Goal: Task Accomplishment & Management: Use online tool/utility

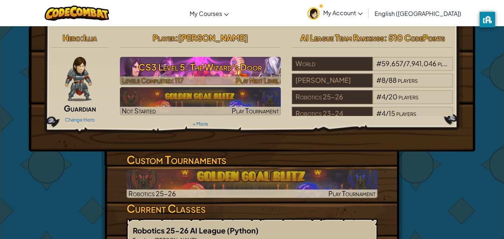
click at [219, 62] on h3 "CS3 Level 5: The Wizard's Door" at bounding box center [200, 67] width 161 height 17
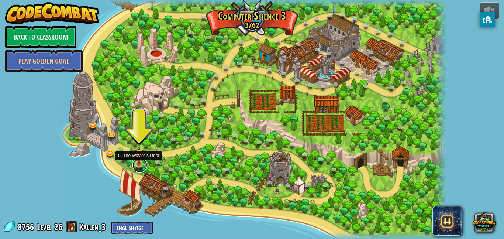
click at [143, 168] on link at bounding box center [140, 165] width 15 height 15
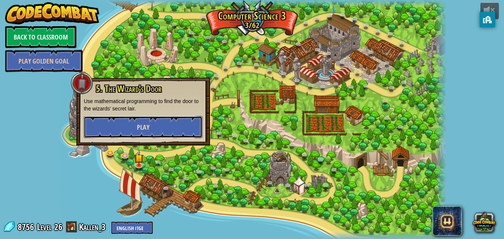
click at [126, 120] on button "Play" at bounding box center [143, 127] width 119 height 22
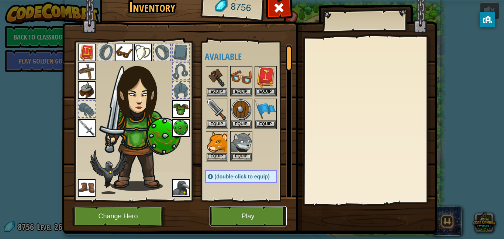
click at [263, 213] on button "Play" at bounding box center [248, 216] width 77 height 20
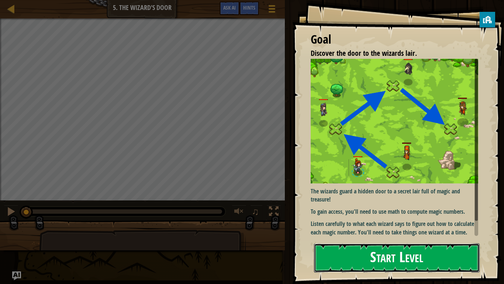
click at [444, 239] on button "Start Level" at bounding box center [397, 257] width 166 height 29
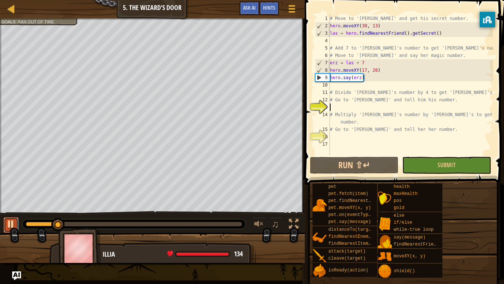
click at [10, 229] on div at bounding box center [11, 224] width 10 height 10
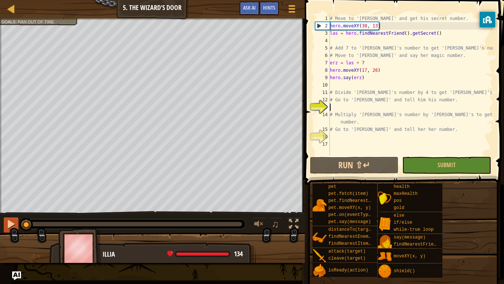
drag, startPoint x: 62, startPoint y: 225, endPoint x: 4, endPoint y: 230, distance: 58.6
click at [4, 230] on div "♫" at bounding box center [152, 222] width 305 height 22
click at [4, 228] on button at bounding box center [11, 224] width 15 height 15
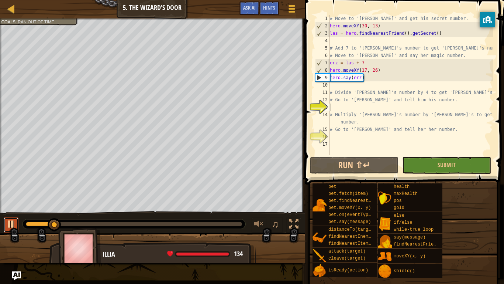
click at [10, 221] on div at bounding box center [11, 224] width 10 height 10
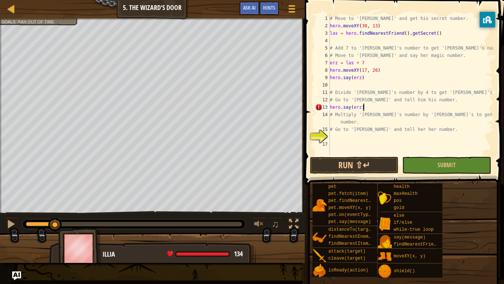
scroll to position [3, 4]
type textarea "hero.say(erz)"
click at [388, 168] on button "Run ⇧↵" at bounding box center [354, 165] width 89 height 17
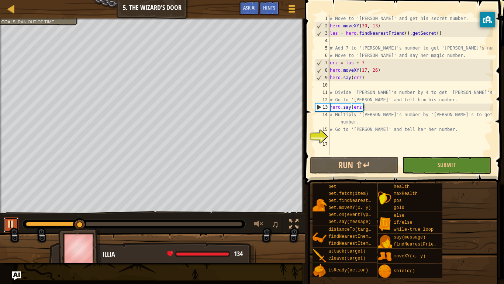
click at [16, 226] on div at bounding box center [11, 224] width 10 height 10
click at [333, 138] on div "# Move to 'Laszlo' and get his secret number. hero . moveXY ( 30 , 13 ) las = h…" at bounding box center [411, 92] width 165 height 155
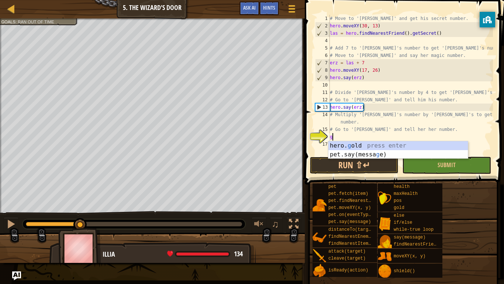
scroll to position [3, 0]
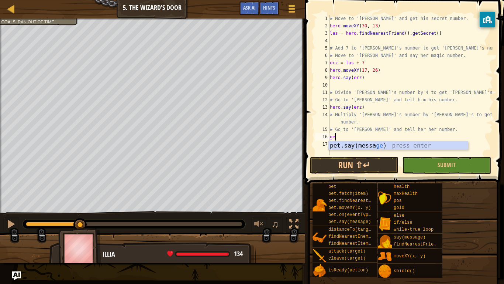
type textarea "g"
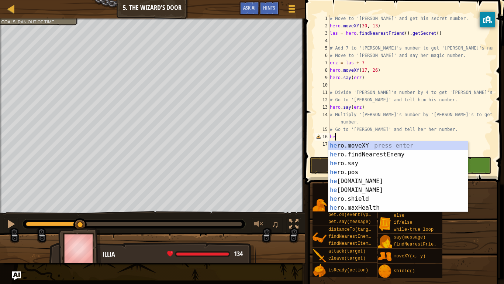
type textarea "h"
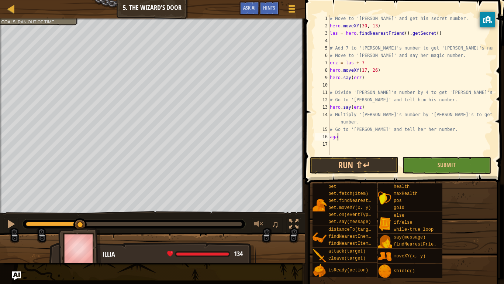
type textarea "a"
type textarea "agata = erz / 4"
type textarea "hero.moveXY(30, 39)"
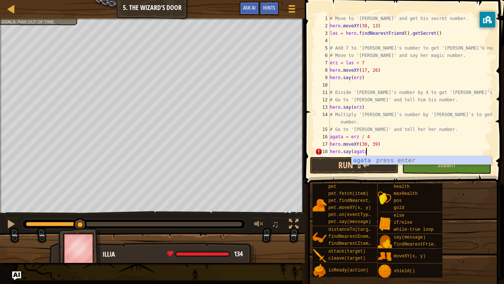
scroll to position [3, 5]
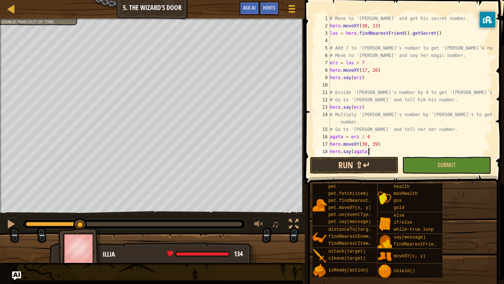
type textarea "hero.say(agata)"
click at [370, 161] on button "Run ⇧↵" at bounding box center [354, 165] width 89 height 17
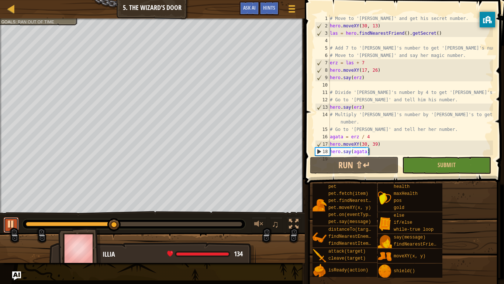
click at [8, 222] on div at bounding box center [11, 224] width 10 height 10
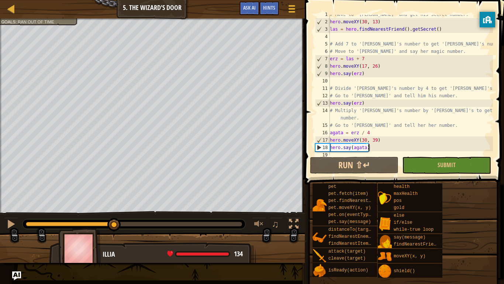
scroll to position [7, 0]
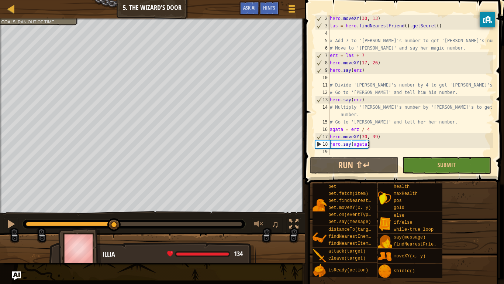
click at [389, 143] on div "hero . moveXY ( 30 , 13 ) las = hero . findNearestFriend ( ) . getSecret ( ) # …" at bounding box center [411, 92] width 165 height 155
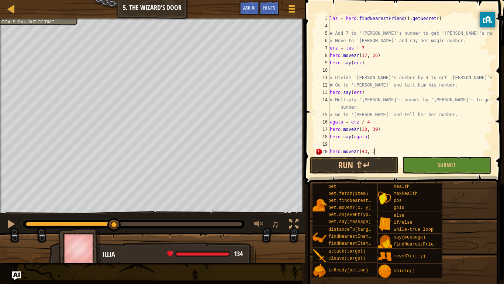
scroll to position [3, 6]
type textarea "hero.moveXY(43, 26)"
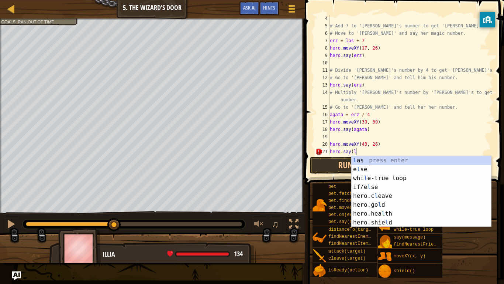
scroll to position [3, 4]
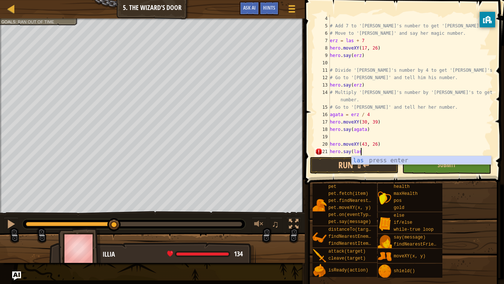
type textarea "hero.say(las)"
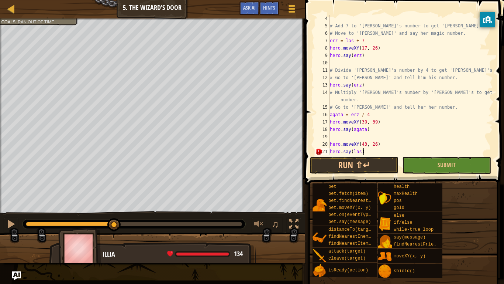
scroll to position [3, 4]
click at [343, 140] on div "# Add 7 to 'Laszlo's number to get 'Erzsebet's number. # Move to 'Erzsebet' and…" at bounding box center [411, 92] width 165 height 155
click at [366, 165] on button "Run ⇧↵" at bounding box center [354, 165] width 89 height 17
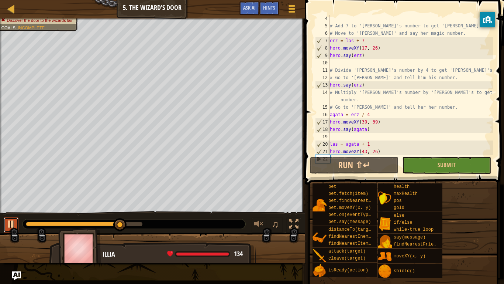
click at [11, 227] on div at bounding box center [11, 224] width 10 height 10
click at [365, 144] on div "# Add 7 to 'Laszlo's number to get 'Erzsebet's number. # Move to 'Erzsebet' and…" at bounding box center [411, 92] width 165 height 155
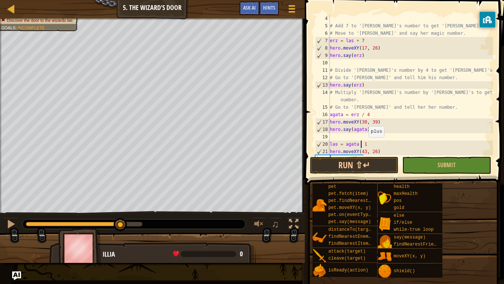
scroll to position [3, 5]
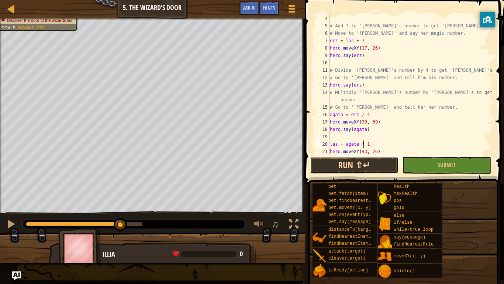
click at [381, 162] on button "Run ⇧↵" at bounding box center [354, 165] width 89 height 17
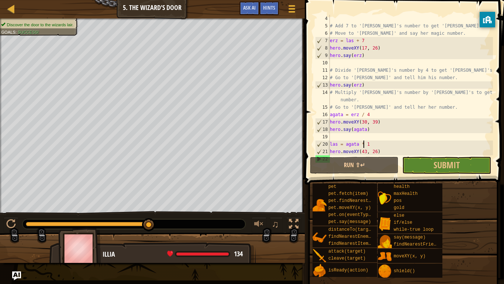
scroll to position [37, 0]
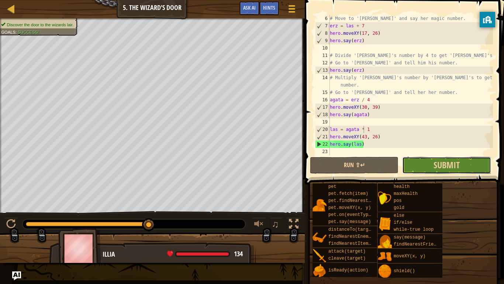
click at [431, 165] on button "Submit" at bounding box center [447, 165] width 89 height 17
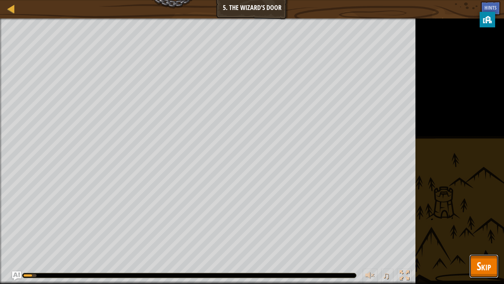
click at [481, 239] on span "Skip" at bounding box center [484, 265] width 14 height 15
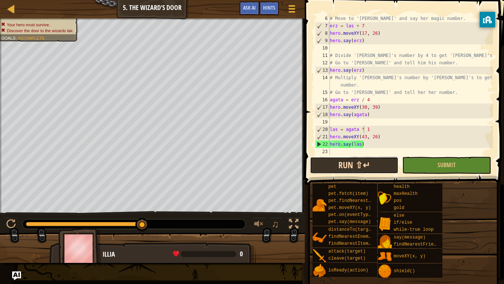
click at [368, 166] on button "Run ⇧↵" at bounding box center [354, 165] width 89 height 17
click at [372, 144] on div "# Move to 'Erzsebet' and say her magic number. erz = las + 7 hero . moveXY ( 17…" at bounding box center [411, 92] width 165 height 155
drag, startPoint x: 383, startPoint y: 130, endPoint x: 325, endPoint y: 130, distance: 58.0
click at [325, 130] on div "hero.say(las) 6 7 8 9 10 11 12 13 14 15 16 17 18 19 20 21 22 23 # Move to 'Erzs…" at bounding box center [403, 85] width 179 height 140
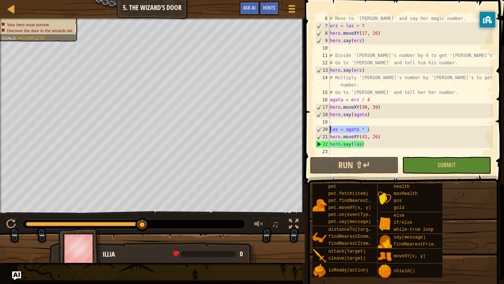
type textarea "las = agata * 1"
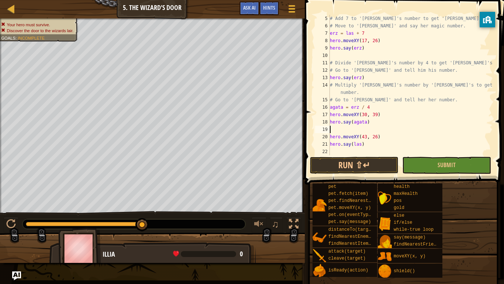
scroll to position [30, 0]
click at [339, 164] on button "Run ⇧↵" at bounding box center [354, 165] width 89 height 17
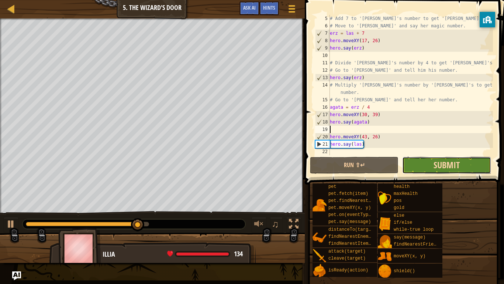
click at [442, 165] on span "Submit" at bounding box center [447, 165] width 26 height 12
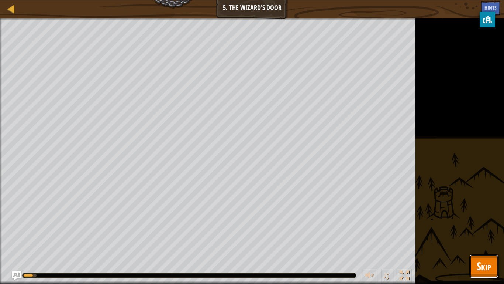
click at [497, 239] on button "Skip" at bounding box center [484, 266] width 29 height 24
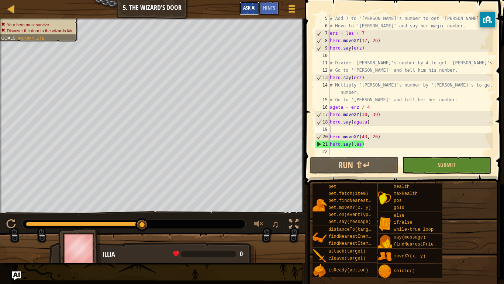
click at [256, 4] on button "Ask AI" at bounding box center [250, 8] width 20 height 14
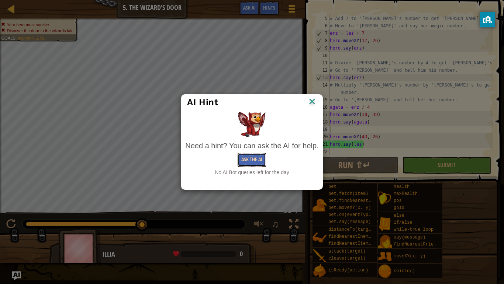
click at [253, 160] on button "Ask the AI" at bounding box center [252, 160] width 28 height 14
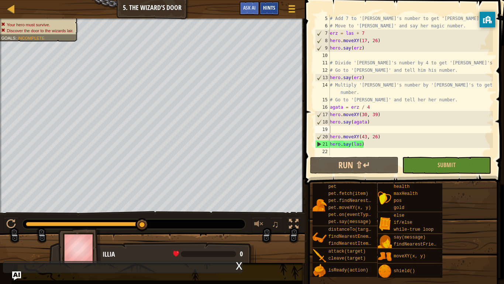
click at [260, 10] on div "Hints" at bounding box center [270, 8] width 20 height 14
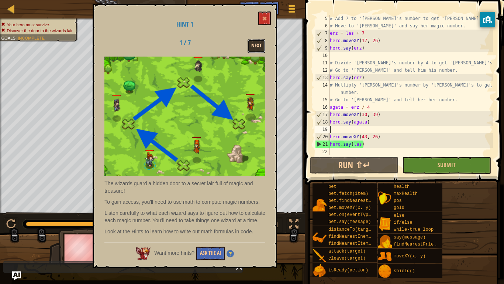
click at [256, 42] on button "Next" at bounding box center [257, 46] width 18 height 14
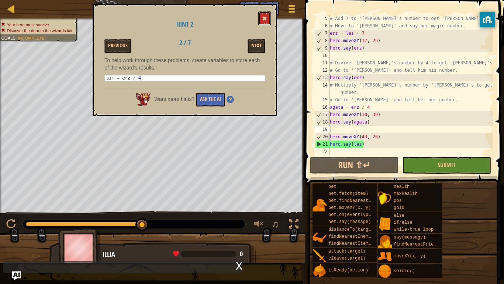
click at [265, 17] on span at bounding box center [264, 18] width 5 height 5
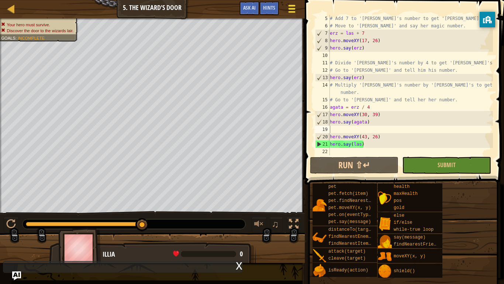
click at [298, 13] on button "Game Menu" at bounding box center [292, 10] width 20 height 18
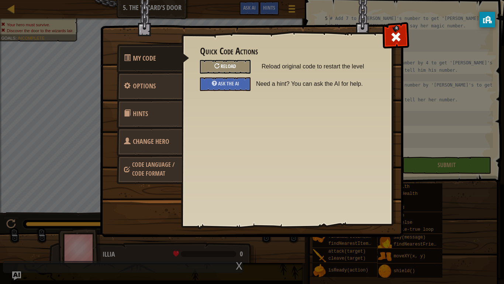
click at [219, 66] on div at bounding box center [217, 65] width 5 height 5
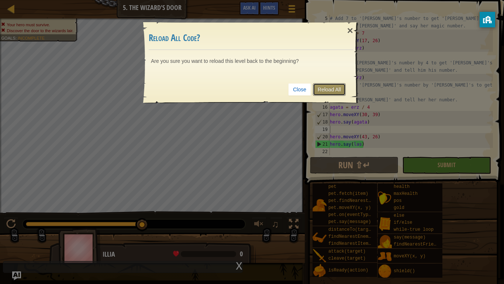
click at [335, 87] on link "Reload All" at bounding box center [329, 89] width 33 height 13
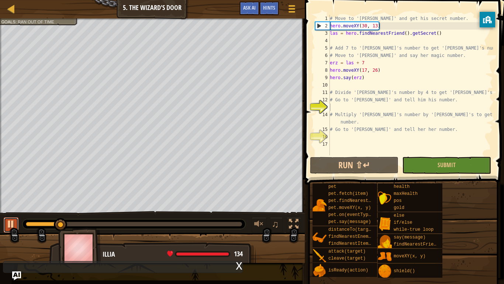
click at [12, 224] on div at bounding box center [11, 224] width 10 height 10
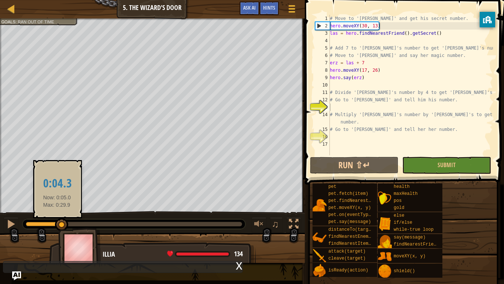
click at [57, 228] on div "Discover the door to the wizards lair. Goals : Ran out of time ♫ Illia 134 x: 1…" at bounding box center [252, 140] width 504 height 244
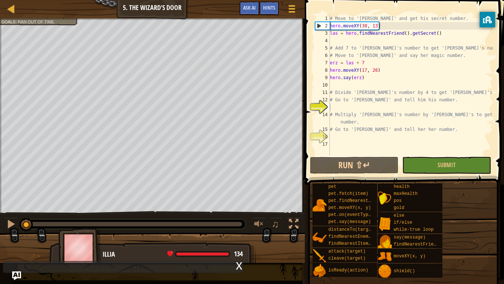
drag, startPoint x: 57, startPoint y: 228, endPoint x: 24, endPoint y: 231, distance: 33.0
click at [24, 231] on div "♫" at bounding box center [152, 222] width 305 height 22
click at [13, 225] on div at bounding box center [11, 224] width 10 height 10
click at [12, 225] on div at bounding box center [11, 224] width 10 height 10
click at [8, 229] on div at bounding box center [11, 224] width 10 height 10
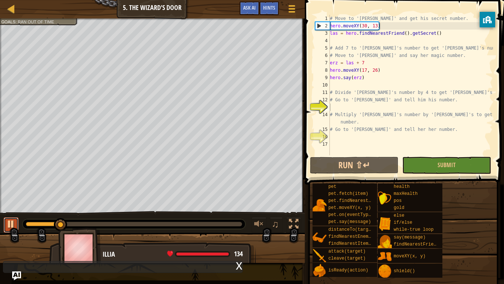
click at [7, 227] on div at bounding box center [11, 224] width 10 height 10
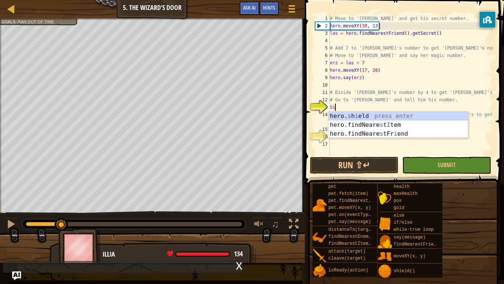
scroll to position [3, 1]
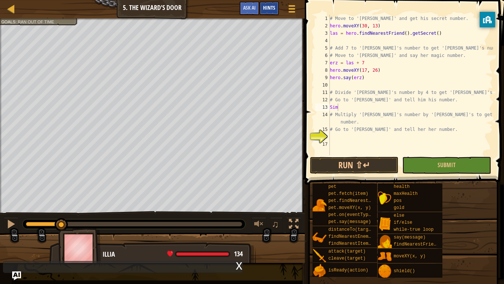
click at [274, 14] on div "Hints" at bounding box center [270, 8] width 20 height 14
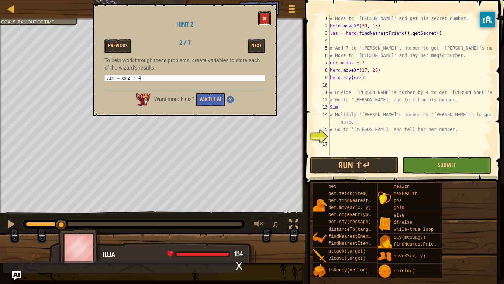
click at [267, 17] on span at bounding box center [264, 18] width 5 height 5
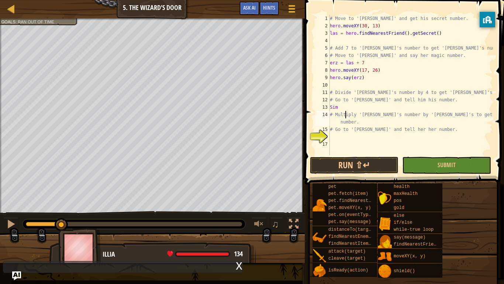
click at [345, 112] on div "# Move to 'Laszlo' and get his secret number. hero . moveXY ( 30 , 13 ) las = h…" at bounding box center [411, 92] width 165 height 155
click at [340, 108] on div "# Move to 'Laszlo' and get his secret number. hero . moveXY ( 30 , 13 ) las = h…" at bounding box center [411, 92] width 165 height 155
type textarea "S"
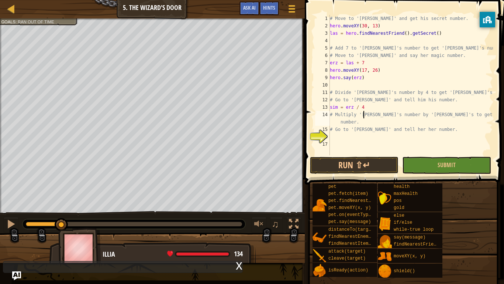
type textarea "sim = erz / 4"
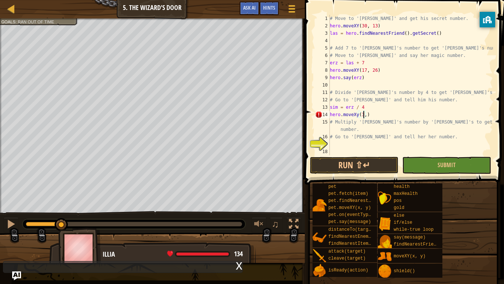
scroll to position [3, 5]
type textarea "hero.moveXy(30, 39)"
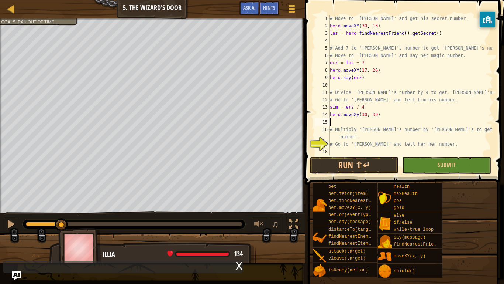
scroll to position [0, 0]
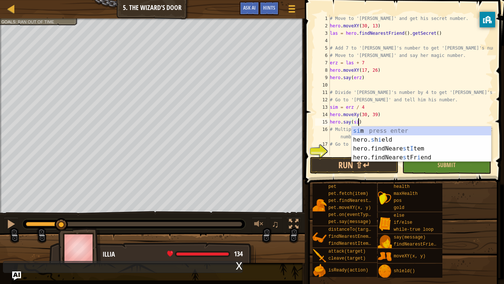
type textarea "hero.say(sim)"
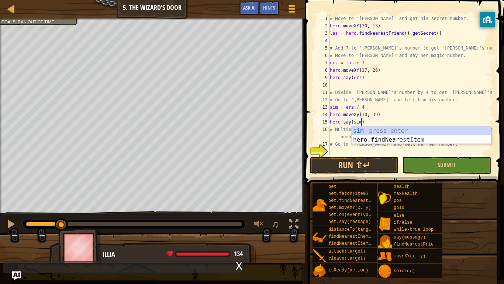
scroll to position [3, 4]
click at [376, 132] on div "sim press enter hero.findNeare s t I te m press enter" at bounding box center [422, 143] width 140 height 35
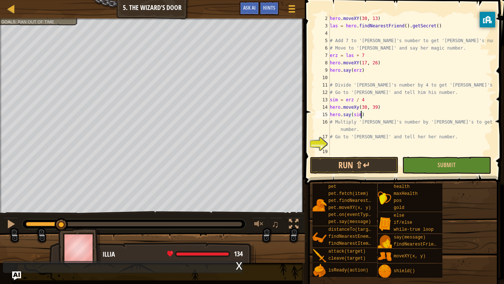
scroll to position [7, 0]
click at [356, 143] on div "hero . moveXY ( 30 , 13 ) las = hero . findNearestFriend ( ) . getSecret ( ) # …" at bounding box center [411, 92] width 165 height 155
click at [336, 162] on button "Run ⇧↵" at bounding box center [354, 165] width 89 height 17
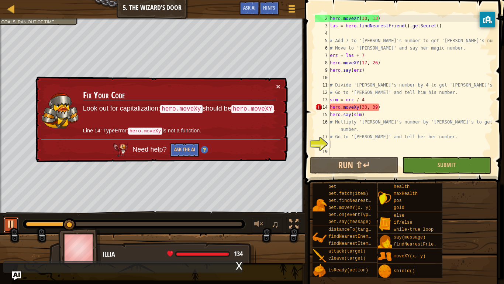
click at [7, 227] on div at bounding box center [11, 224] width 10 height 10
click at [357, 105] on div "hero . moveXY ( 30 , 13 ) las = hero . findNearestFriend ( ) . getSecret ( ) # …" at bounding box center [411, 92] width 165 height 155
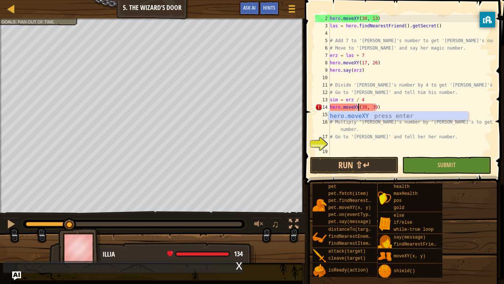
scroll to position [3, 4]
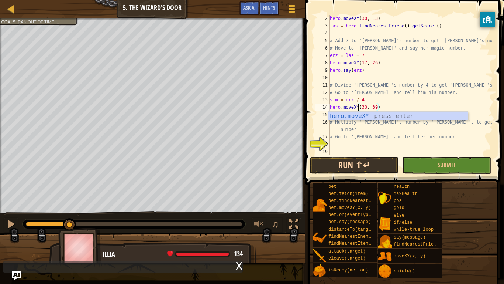
type textarea "hero.moveXY(30, 39)"
click at [364, 163] on button "Run ⇧↵" at bounding box center [354, 165] width 89 height 17
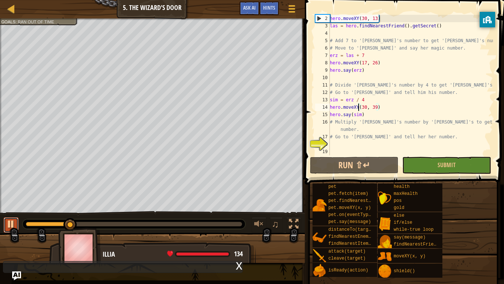
click at [13, 224] on div at bounding box center [11, 224] width 10 height 10
click at [271, 11] on span "Hints" at bounding box center [269, 7] width 12 height 7
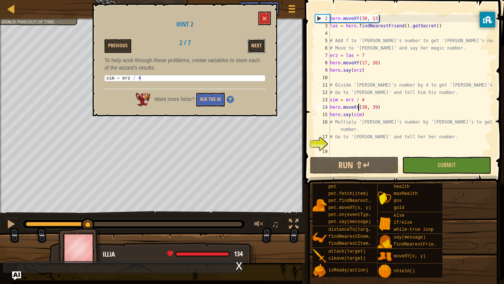
click at [251, 43] on button "Next" at bounding box center [257, 46] width 18 height 14
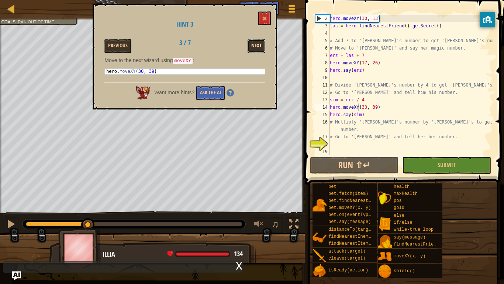
click at [259, 46] on button "Next" at bounding box center [257, 46] width 18 height 14
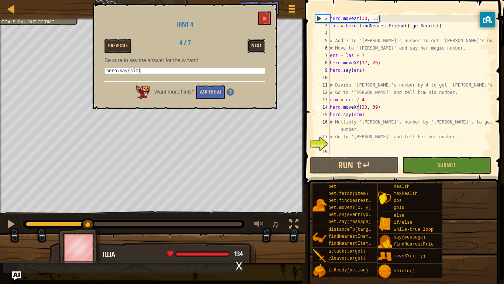
click at [254, 48] on button "Next" at bounding box center [257, 46] width 18 height 14
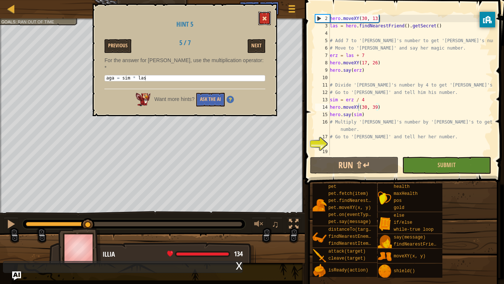
click at [263, 22] on button at bounding box center [265, 18] width 13 height 14
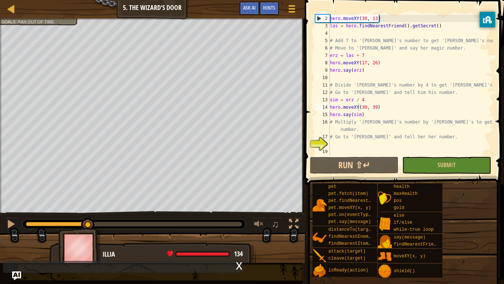
click at [375, 149] on div "hero . moveXY ( 30 , 13 ) las = hero . findNearestFriend ( ) . getSecret ( ) # …" at bounding box center [411, 92] width 165 height 155
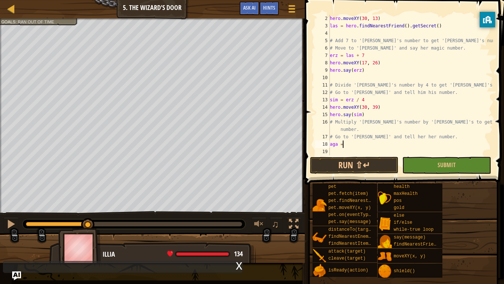
scroll to position [3, 1]
click at [271, 9] on span "Hints" at bounding box center [269, 7] width 12 height 7
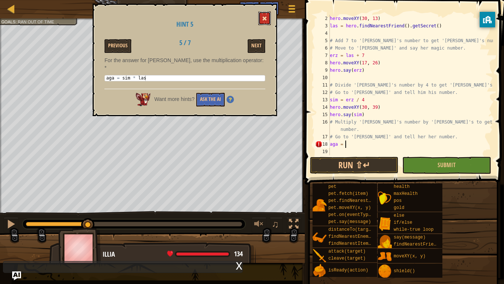
click at [267, 15] on button at bounding box center [265, 18] width 13 height 14
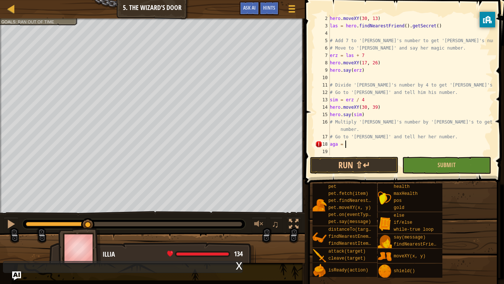
click at [367, 147] on div "hero . moveXY ( 30 , 13 ) las = hero . findNearestFriend ( ) . getSecret ( ) # …" at bounding box center [411, 92] width 165 height 155
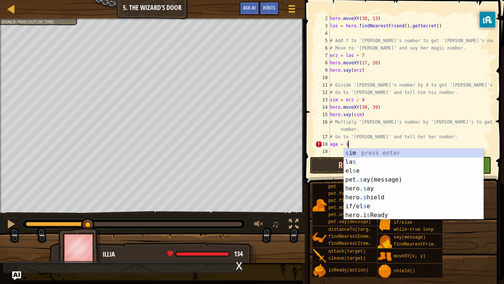
scroll to position [3, 3]
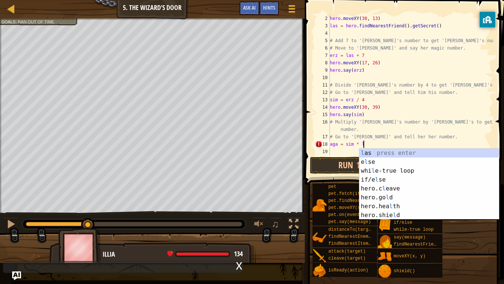
type textarea "aga = sim * las"
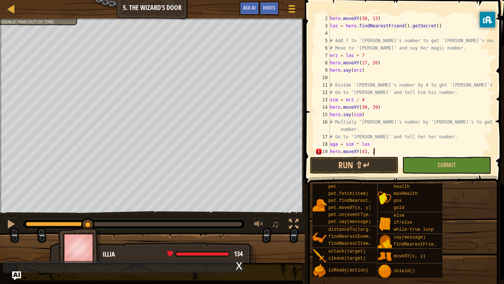
scroll to position [3, 7]
type textarea "hero.moveXY(43, 26)"
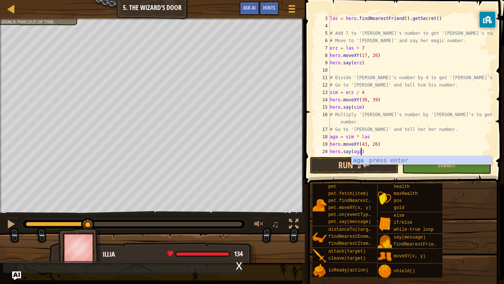
scroll to position [3, 4]
type textarea "hero.say(aga)"
click at [333, 160] on button "Run ⇧↵" at bounding box center [354, 165] width 89 height 17
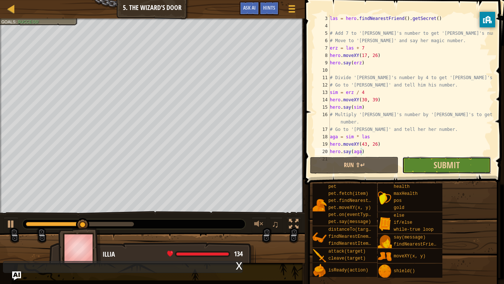
click at [424, 166] on button "Submit" at bounding box center [447, 165] width 89 height 17
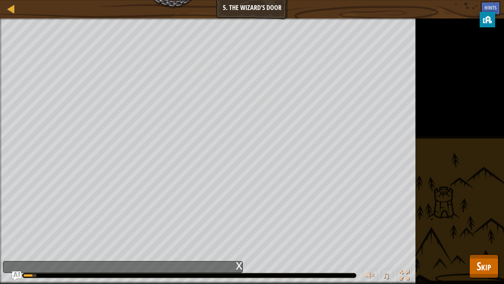
click at [499, 239] on div "Discover the door to the wizards lair. Goals : Running... ♫ Illia 134 x: 23 y: …" at bounding box center [252, 150] width 504 height 265
click at [497, 239] on button "Skip" at bounding box center [484, 266] width 29 height 24
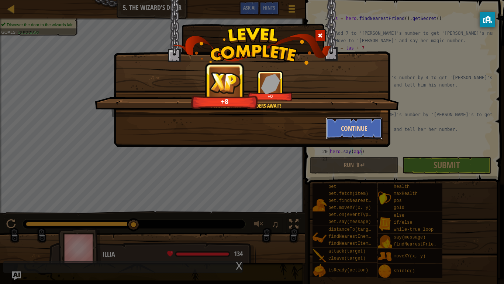
click at [366, 124] on button "Continue" at bounding box center [354, 128] width 57 height 22
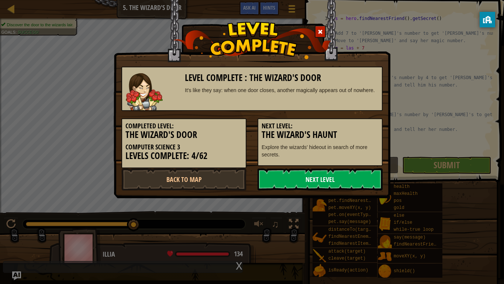
click at [316, 184] on link "Next Level" at bounding box center [320, 179] width 125 height 22
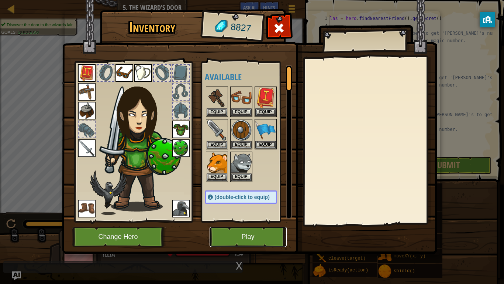
click at [267, 232] on button "Play" at bounding box center [248, 236] width 77 height 20
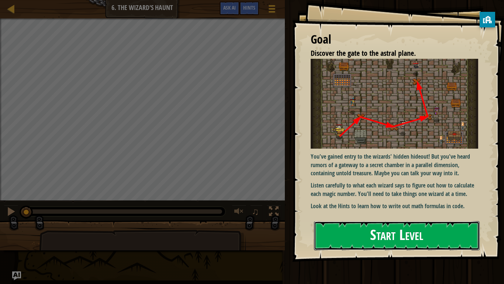
click at [388, 239] on button "Start Level" at bounding box center [397, 235] width 166 height 29
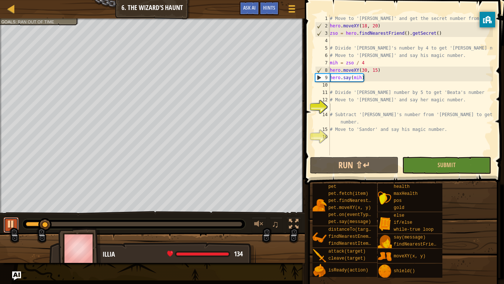
click at [5, 223] on button at bounding box center [11, 224] width 15 height 15
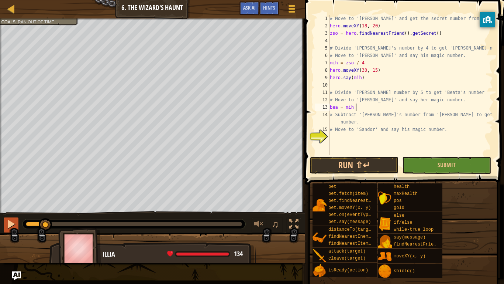
scroll to position [3, 4]
type textarea "bea = mih / 4"
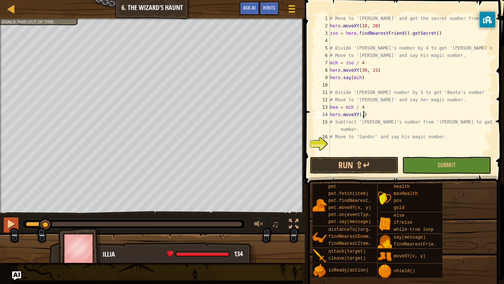
scroll to position [3, 5]
click at [7, 228] on div at bounding box center [11, 224] width 10 height 10
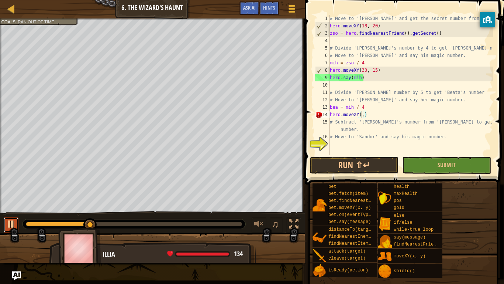
click at [7, 226] on div at bounding box center [11, 224] width 10 height 10
click at [274, 6] on span "Hints" at bounding box center [269, 7] width 12 height 7
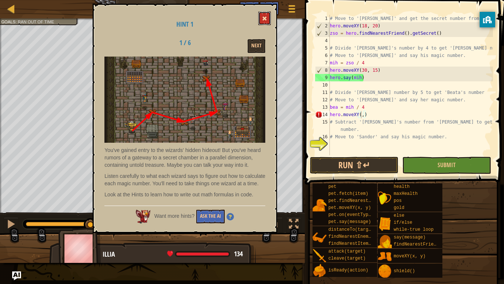
click at [263, 18] on span at bounding box center [264, 18] width 5 height 5
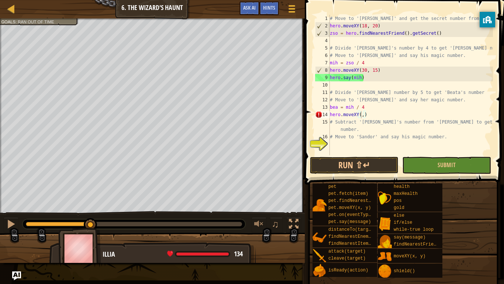
click at [362, 112] on div "# Move to 'Zsofia' and get the secret number from her. hero . moveXY ( 18 , 20 …" at bounding box center [411, 92] width 165 height 155
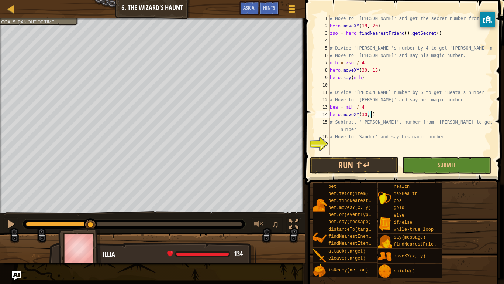
scroll to position [3, 7]
type textarea "hero.moveXY(30, 13)"
click at [369, 170] on button "Run ⇧↵" at bounding box center [354, 165] width 89 height 17
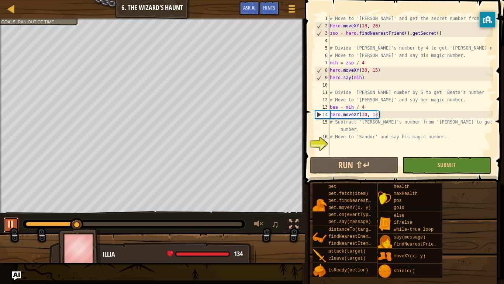
click at [16, 226] on div at bounding box center [11, 224] width 10 height 10
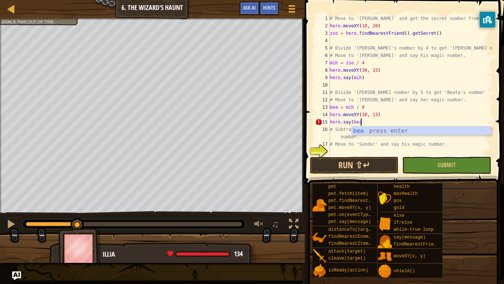
scroll to position [3, 4]
type textarea "hero.say(bea)"
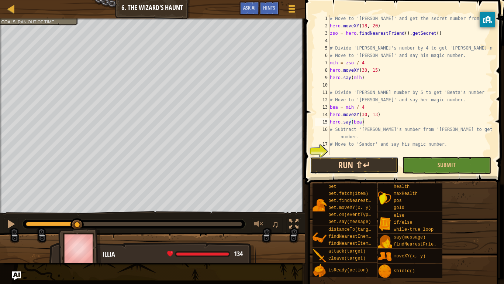
click at [333, 160] on button "Run ⇧↵" at bounding box center [354, 165] width 89 height 17
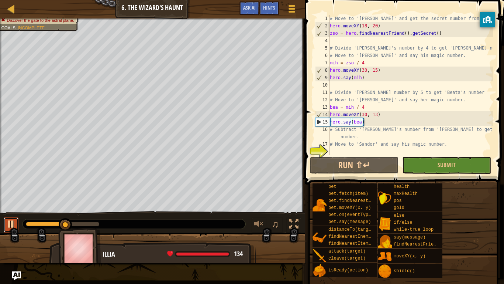
click at [13, 228] on div at bounding box center [11, 224] width 10 height 10
click at [362, 153] on div "# Move to 'Zsofia' and get the secret number from her. hero . moveXY ( 18 , 20 …" at bounding box center [411, 92] width 165 height 155
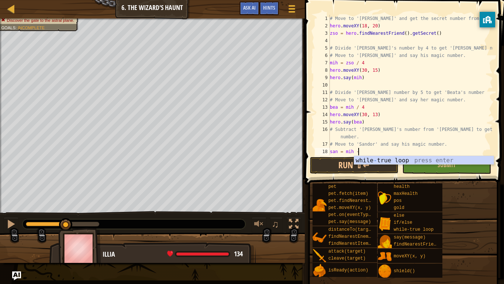
scroll to position [3, 4]
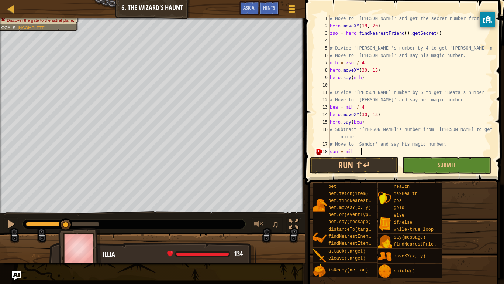
type textarea "san = mih - bea"
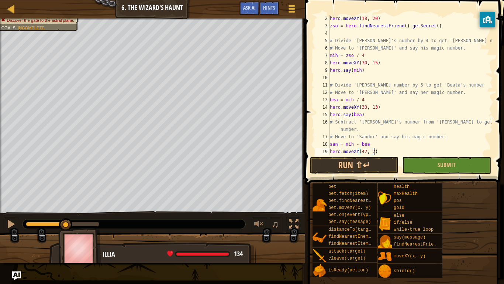
scroll to position [3, 7]
type textarea "hero.moveXY(42, 20)"
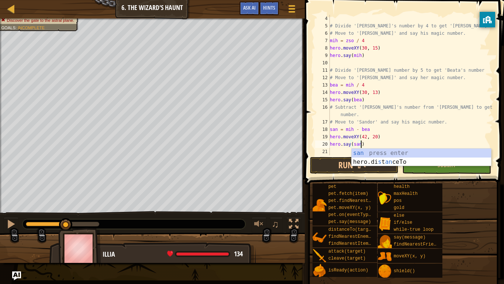
scroll to position [3, 4]
click at [325, 158] on button "Run ⇧↵" at bounding box center [354, 165] width 89 height 17
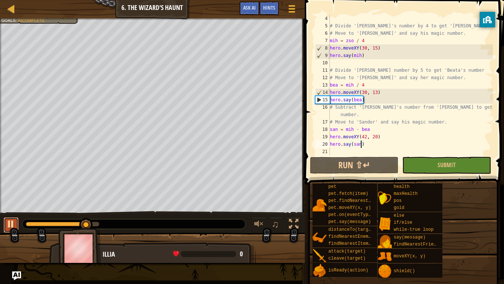
click at [12, 219] on div at bounding box center [11, 224] width 10 height 10
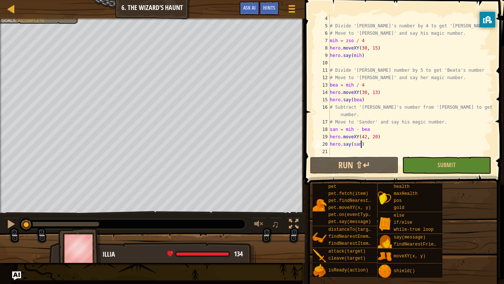
drag, startPoint x: 84, startPoint y: 219, endPoint x: 0, endPoint y: 215, distance: 84.3
click at [0, 215] on div "♫" at bounding box center [152, 222] width 305 height 22
click at [16, 223] on button at bounding box center [11, 224] width 15 height 15
click at [15, 223] on div at bounding box center [11, 224] width 10 height 10
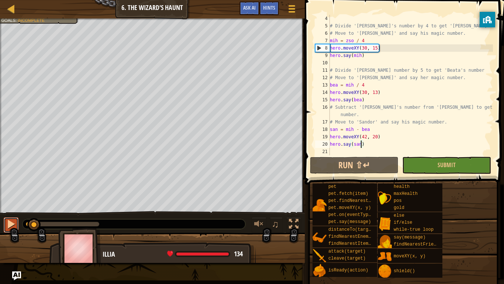
click at [15, 223] on div at bounding box center [11, 224] width 10 height 10
click at [14, 222] on div at bounding box center [11, 224] width 10 height 10
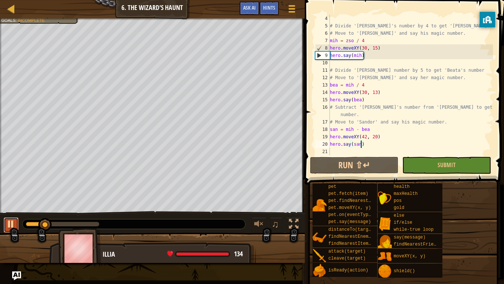
click at [14, 222] on div at bounding box center [11, 224] width 10 height 10
click at [367, 86] on div "# Divide 'Zsofia's number by 4 to get 'Mihaly's number. # Move to 'Mihaly' and …" at bounding box center [411, 92] width 165 height 155
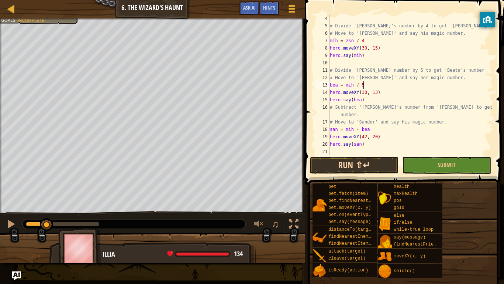
type textarea "bea = mih / 5"
click at [353, 165] on button "Run ⇧↵" at bounding box center [354, 165] width 89 height 17
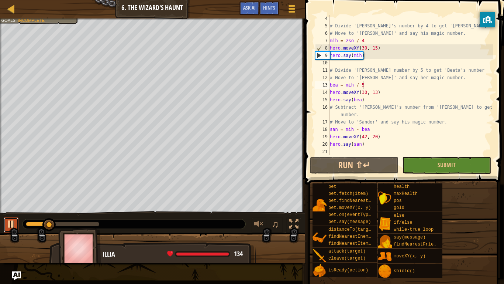
click at [7, 230] on button at bounding box center [11, 224] width 15 height 15
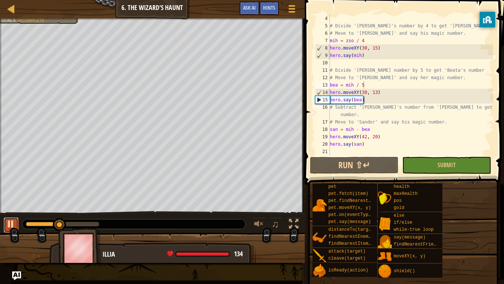
click at [7, 230] on button at bounding box center [11, 224] width 15 height 15
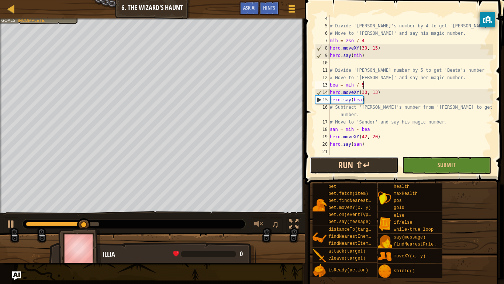
click at [351, 169] on button "Run ⇧↵" at bounding box center [354, 165] width 89 height 17
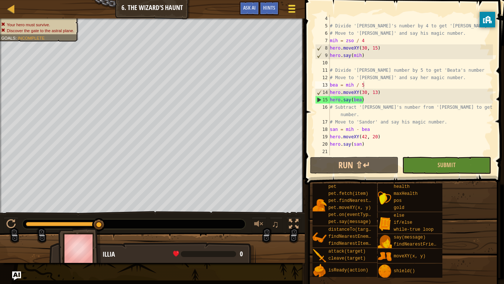
click at [290, 14] on div at bounding box center [292, 8] width 10 height 11
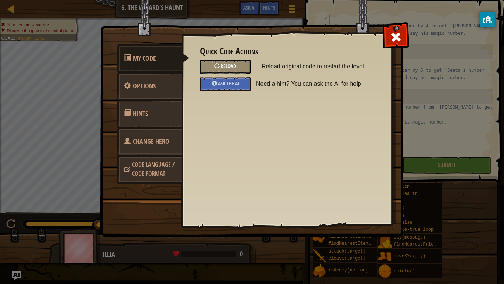
click at [240, 64] on div "Reload" at bounding box center [225, 67] width 51 height 14
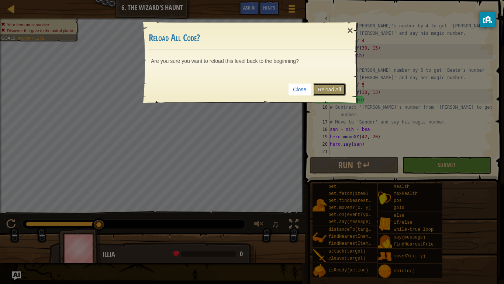
click at [335, 92] on link "Reload All" at bounding box center [329, 89] width 33 height 13
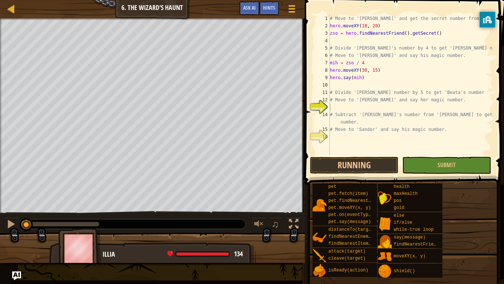
scroll to position [3, 0]
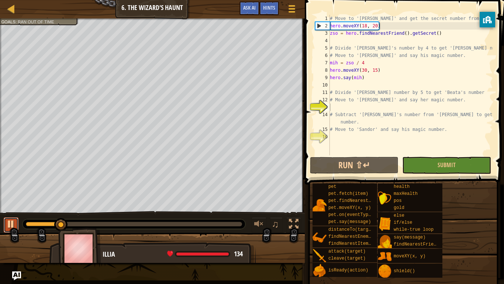
click at [8, 222] on div at bounding box center [11, 224] width 10 height 10
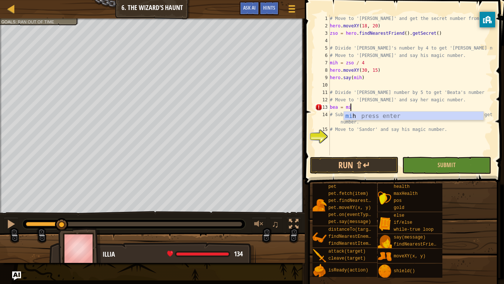
scroll to position [3, 3]
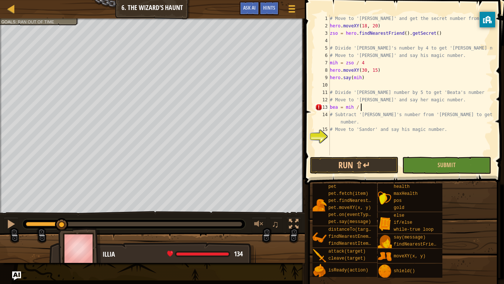
type textarea "bea = mih / 5"
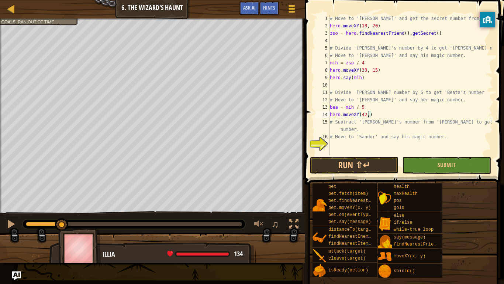
scroll to position [3, 5]
type textarea "hero.moveXY(42, 20)"
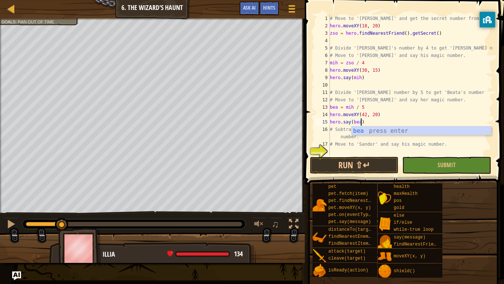
scroll to position [3, 4]
type textarea "hero.say(bea)"
click at [384, 150] on div "# Move to 'Zsofia' and get the secret number from her. hero . moveXY ( 18 , 20 …" at bounding box center [411, 92] width 165 height 155
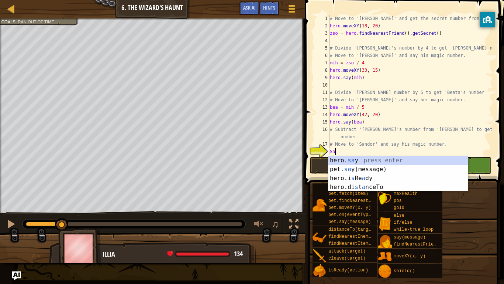
scroll to position [3, 0]
type textarea "S"
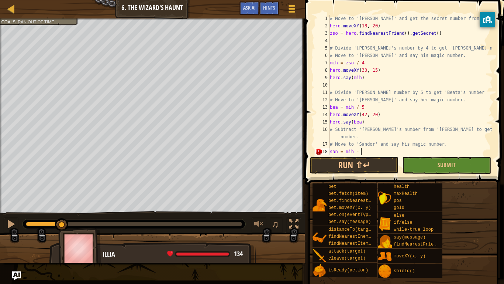
scroll to position [3, 5]
type textarea "san = mih - bea"
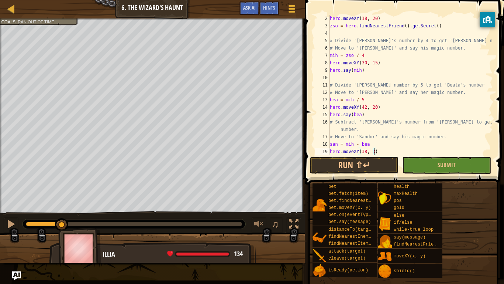
scroll to position [3, 7]
type textarea "hero.moveXY(38, 37)"
click at [361, 167] on button "Run ⇧↵" at bounding box center [354, 165] width 89 height 17
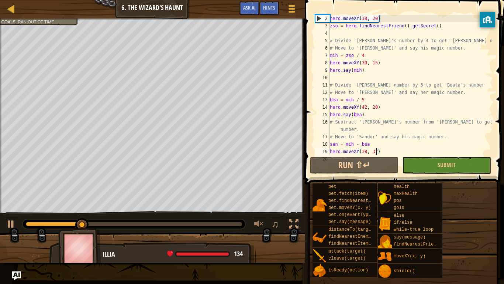
click at [393, 150] on div "hero . moveXY ( 18 , 20 ) zso = hero . findNearestFriend ( ) . getSecret ( ) # …" at bounding box center [411, 92] width 165 height 155
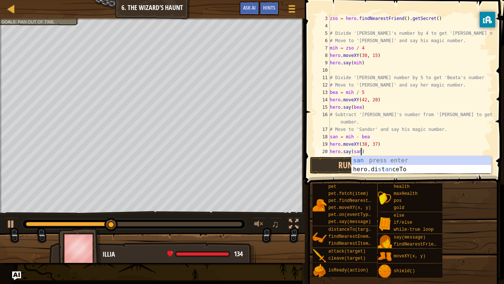
scroll to position [3, 4]
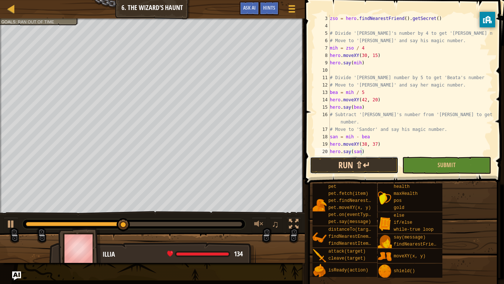
click at [333, 168] on button "Run ⇧↵" at bounding box center [354, 165] width 89 height 17
type textarea "hero.say(san)"
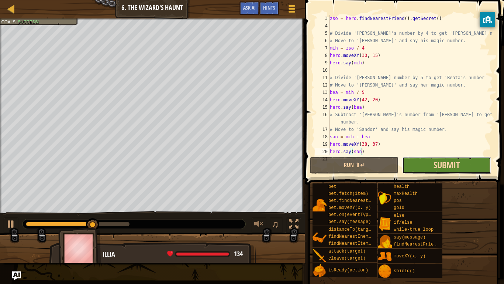
click at [441, 161] on span "Submit" at bounding box center [447, 165] width 26 height 12
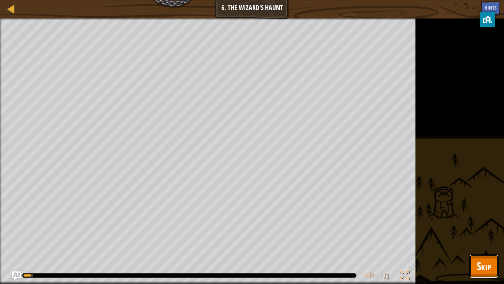
click at [474, 239] on button "Skip" at bounding box center [484, 266] width 29 height 24
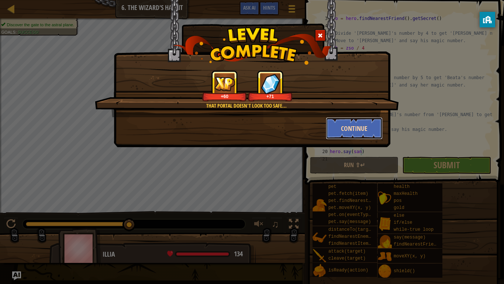
click at [339, 135] on button "Continue" at bounding box center [354, 128] width 57 height 22
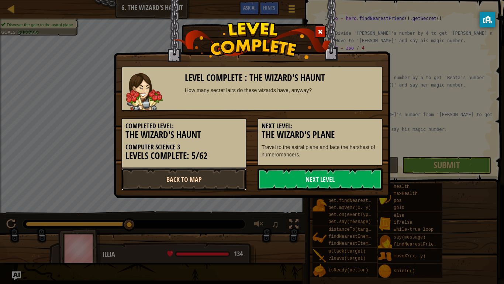
click at [183, 177] on link "Back to Map" at bounding box center [183, 179] width 125 height 22
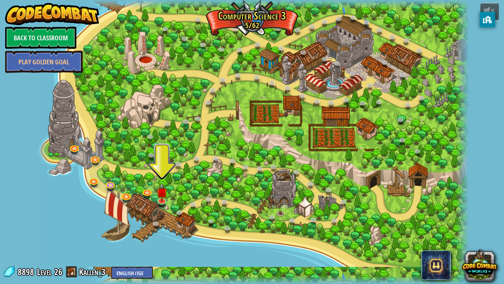
click at [23, 239] on span "8898" at bounding box center [27, 272] width 18 height 12
click at [66, 39] on link "Back to Classroom" at bounding box center [40, 38] width 71 height 22
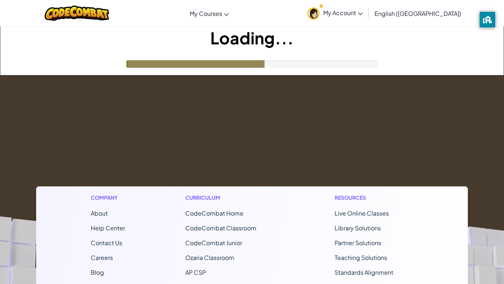
click at [363, 16] on span "My Account" at bounding box center [344, 13] width 40 height 8
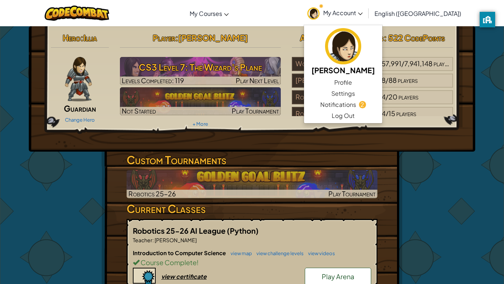
click at [363, 14] on span "My Account" at bounding box center [344, 13] width 40 height 8
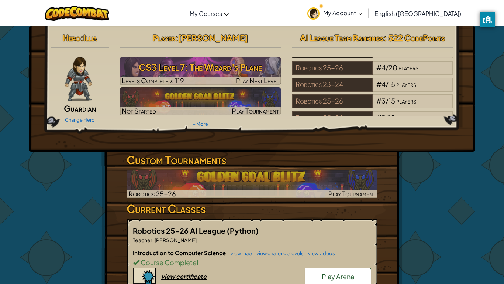
scroll to position [41, 0]
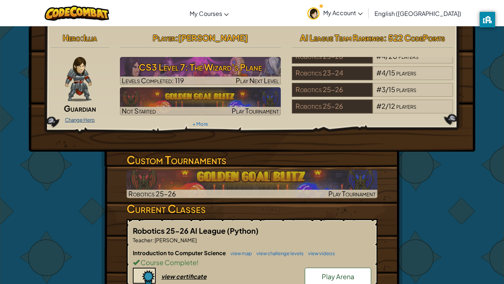
click at [75, 120] on link "Change Hero" at bounding box center [80, 120] width 30 height 6
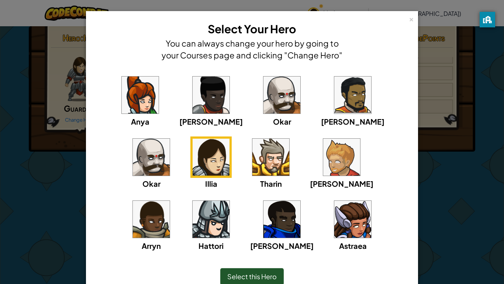
click at [335, 227] on img at bounding box center [353, 219] width 37 height 37
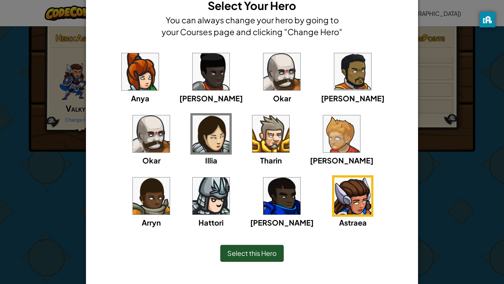
scroll to position [25, 0]
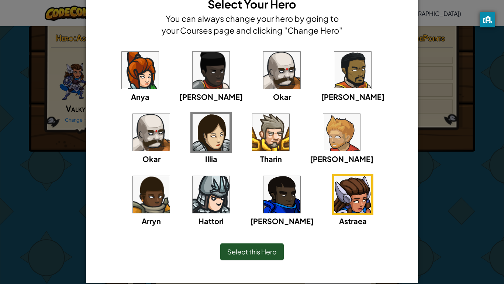
click at [253, 239] on span "Select this Hero" at bounding box center [251, 251] width 49 height 8
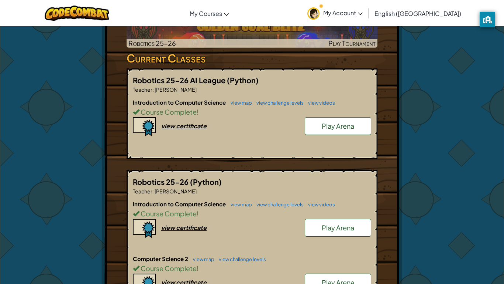
scroll to position [149, 0]
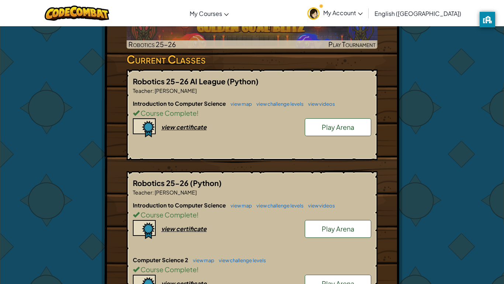
click at [332, 124] on span "Play Arena" at bounding box center [338, 127] width 32 height 8
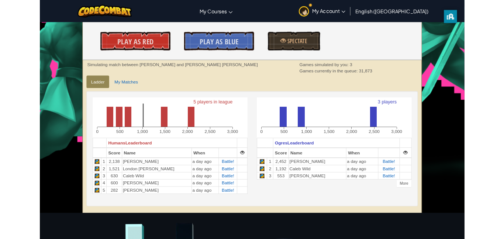
scroll to position [110, 0]
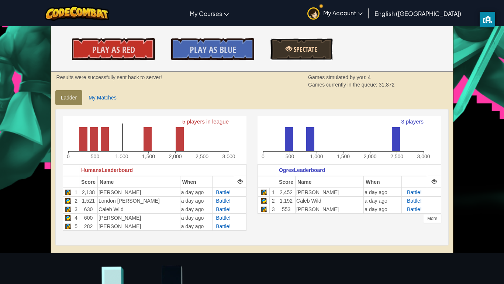
click at [322, 51] on link "Spectate" at bounding box center [302, 49] width 62 height 22
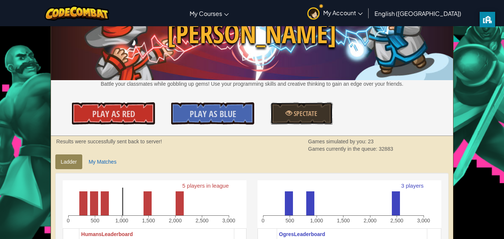
scroll to position [0, 0]
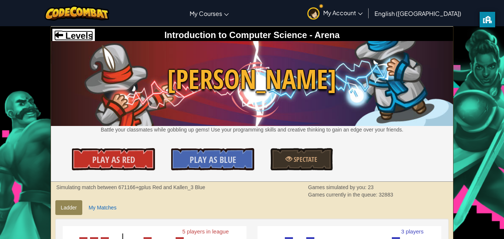
click at [81, 31] on span "Levels" at bounding box center [78, 36] width 30 height 10
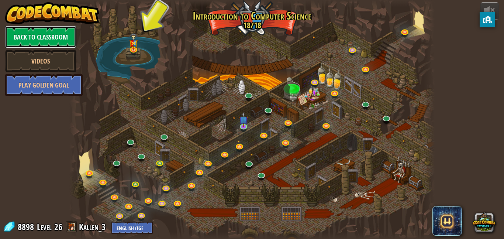
click at [54, 39] on link "Back to Classroom" at bounding box center [40, 37] width 71 height 22
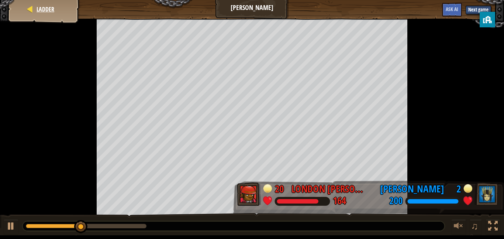
click at [45, 4] on div "Ladder" at bounding box center [44, 9] width 59 height 18
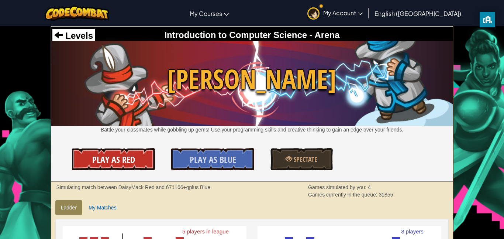
click at [134, 158] on span "Play As Red" at bounding box center [113, 160] width 43 height 12
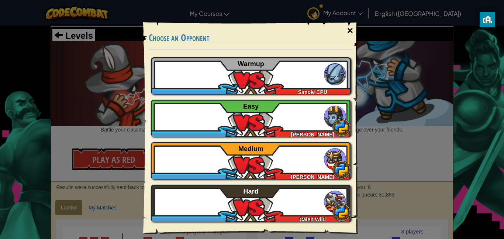
click at [351, 37] on div "×" at bounding box center [350, 30] width 17 height 21
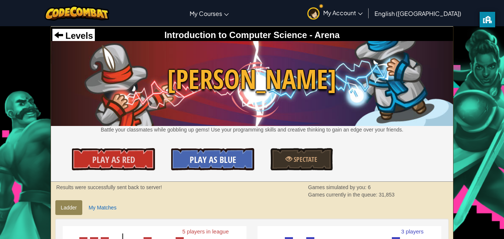
click at [220, 168] on link "Play As Blue" at bounding box center [212, 159] width 83 height 22
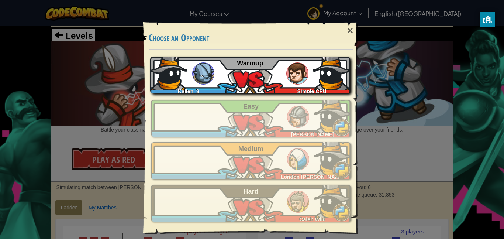
click at [312, 77] on div "Kallen_3 Simple CPU Warmup" at bounding box center [250, 75] width 200 height 37
